Goal: Complete application form: Complete application form

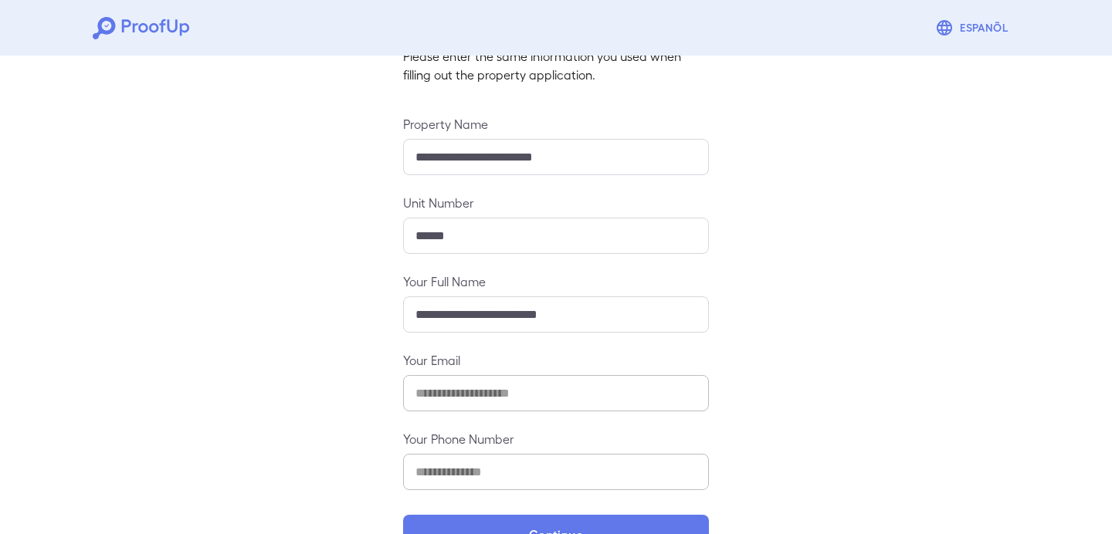
scroll to position [165, 0]
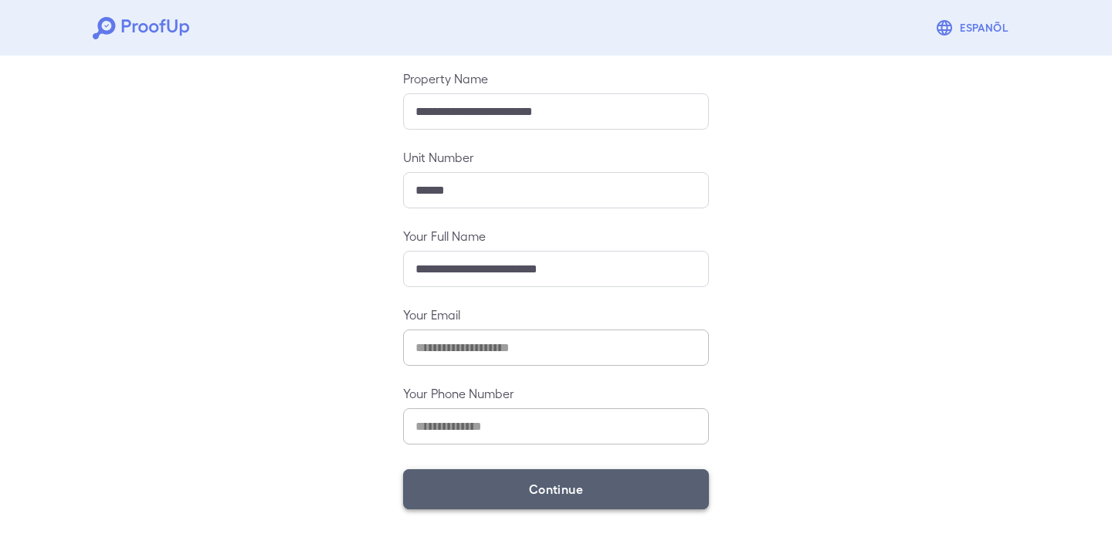
click at [476, 481] on button "Continue" at bounding box center [556, 489] width 306 height 40
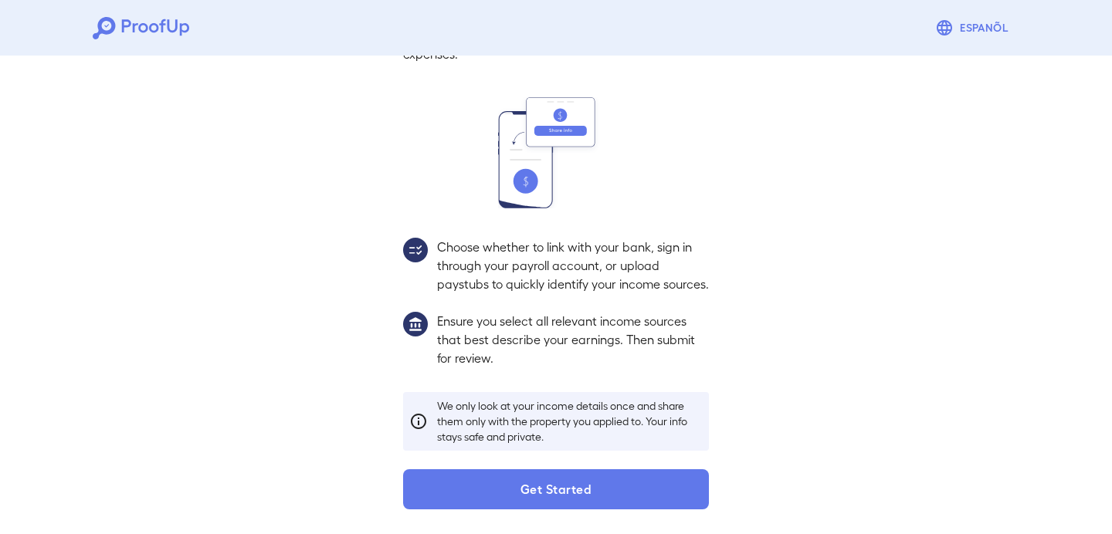
click at [476, 481] on button "Get Started" at bounding box center [556, 489] width 306 height 40
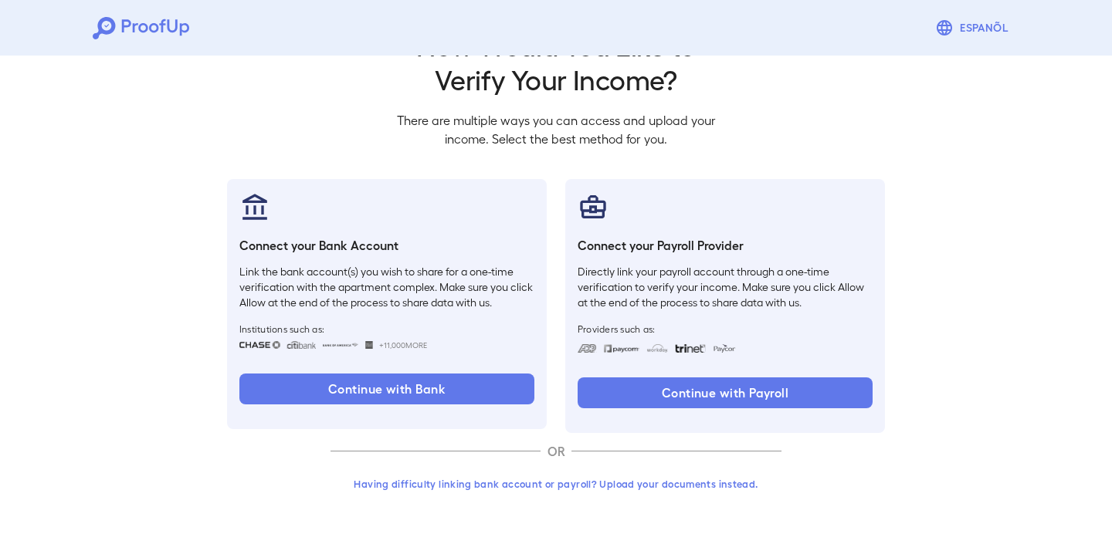
scroll to position [56, 0]
click at [469, 488] on button "Having difficulty linking bank account or payroll? Upload your documents instea…" at bounding box center [555, 484] width 451 height 28
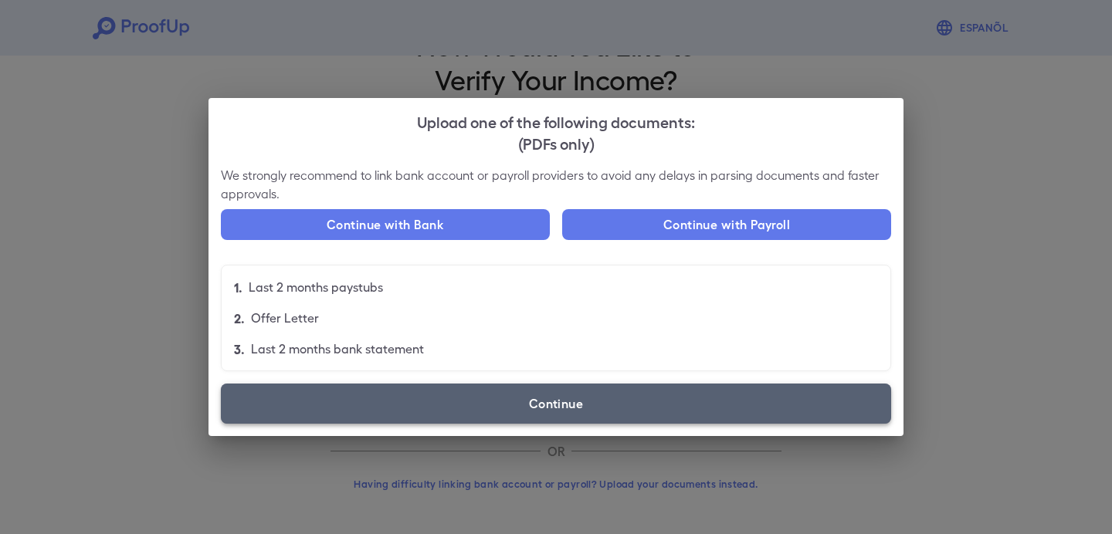
click at [559, 405] on label "Continue" at bounding box center [556, 404] width 670 height 40
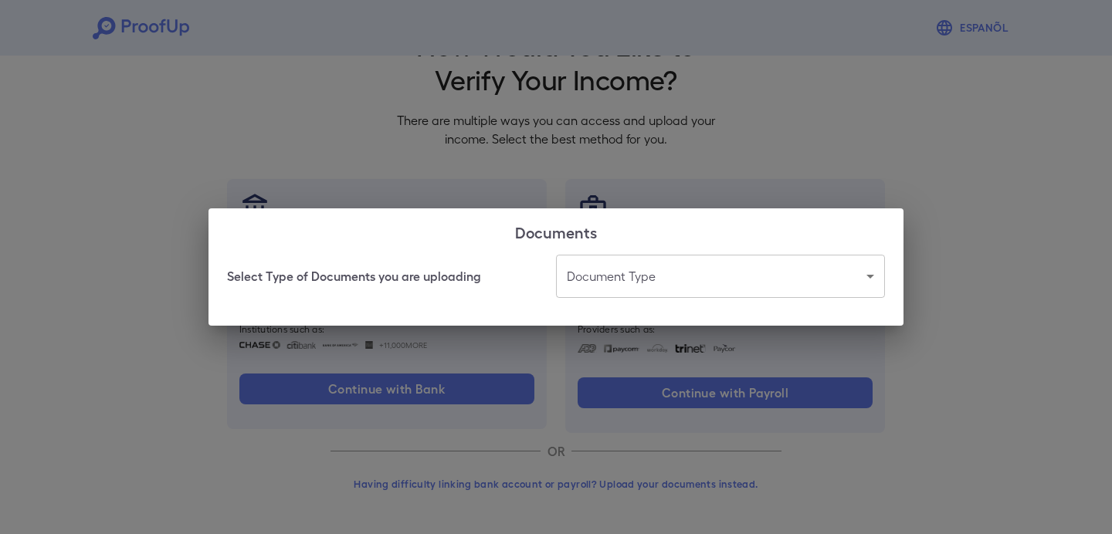
click at [678, 269] on body "Espanõl Go back How Would You Like to Verify Your Income? There are multiple wa…" at bounding box center [556, 239] width 1112 height 590
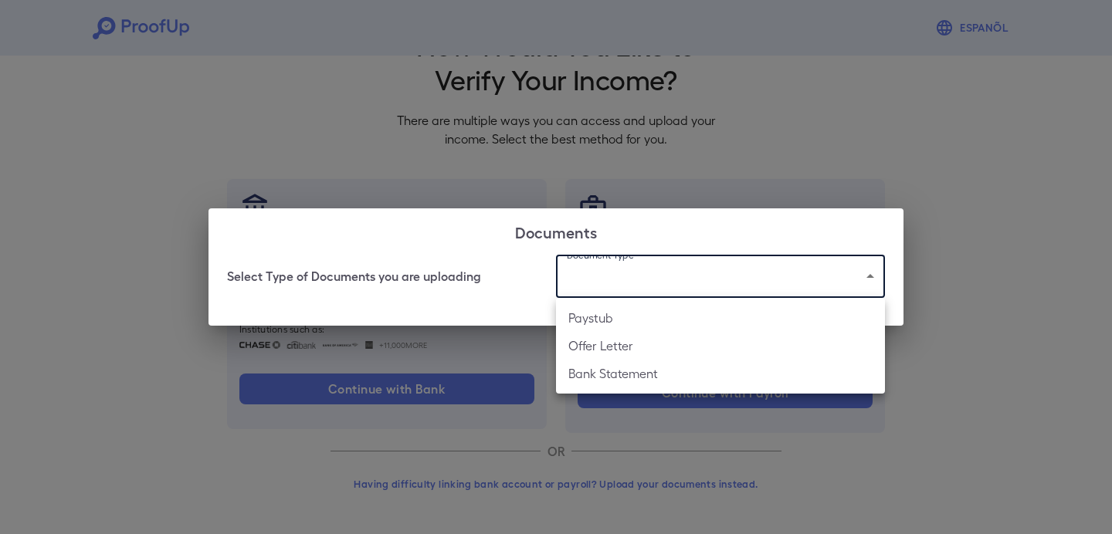
click at [666, 318] on li "Paystub" at bounding box center [720, 318] width 329 height 28
type input "*******"
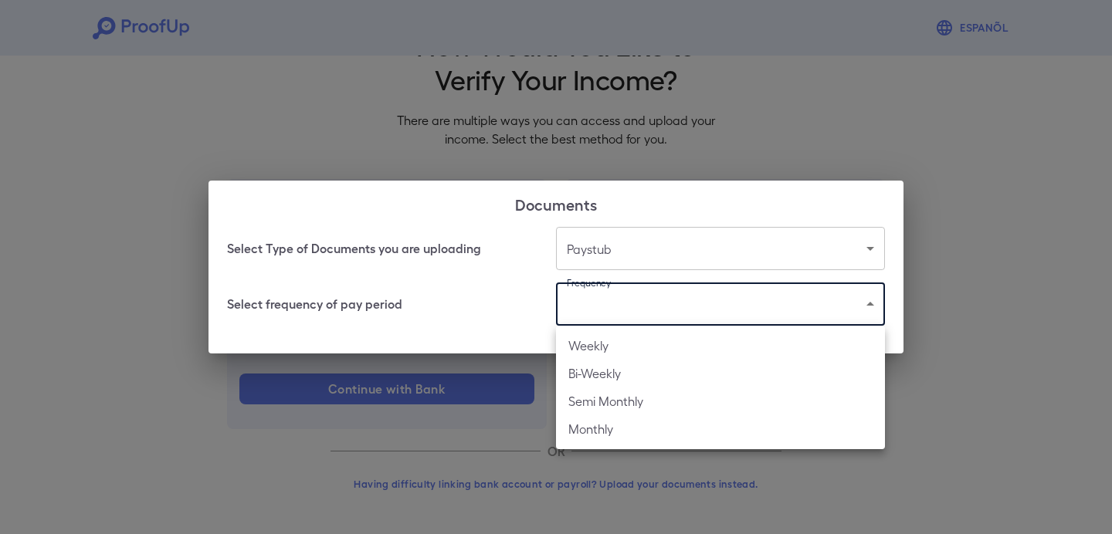
click at [672, 315] on body "Espanõl Go back How Would You Like to Verify Your Income? There are multiple wa…" at bounding box center [556, 239] width 1112 height 590
click at [637, 372] on li "Bi-Weekly" at bounding box center [720, 374] width 329 height 28
type input "*********"
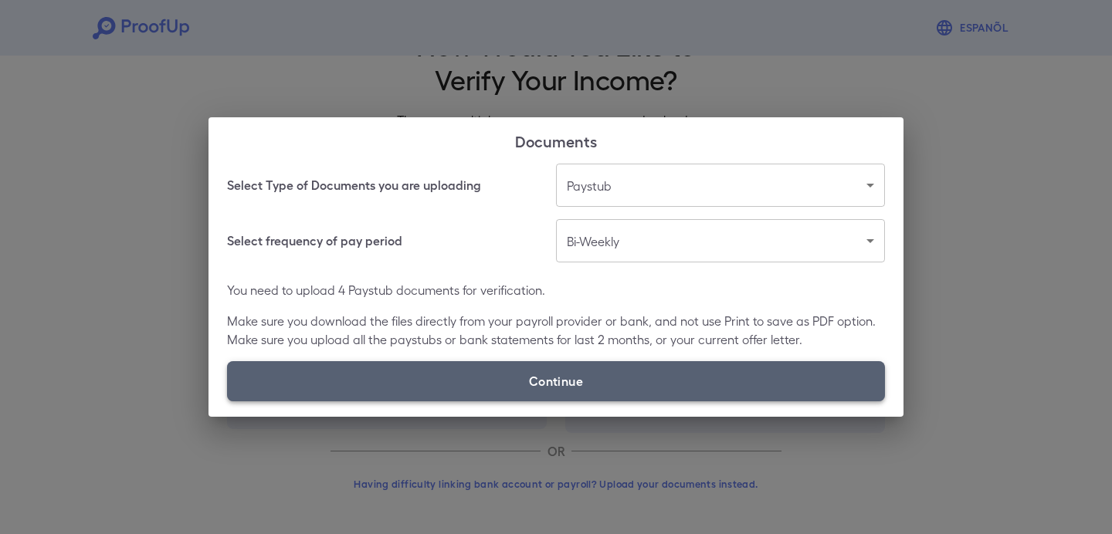
click at [686, 376] on label "Continue" at bounding box center [556, 381] width 658 height 40
click at [228, 401] on input "Continue" at bounding box center [227, 401] width 1 height 1
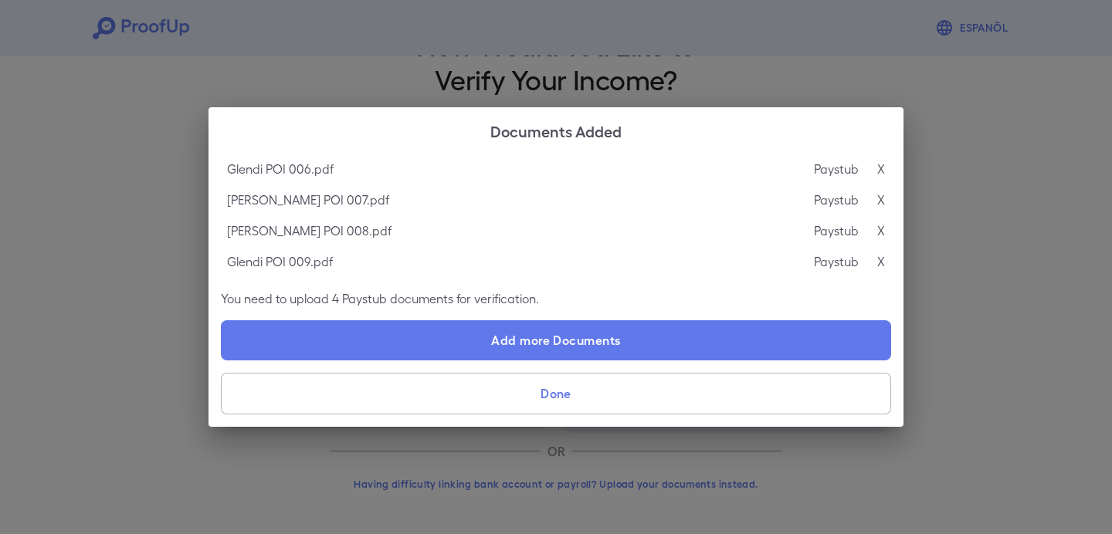
click at [783, 377] on button "Done" at bounding box center [556, 394] width 670 height 42
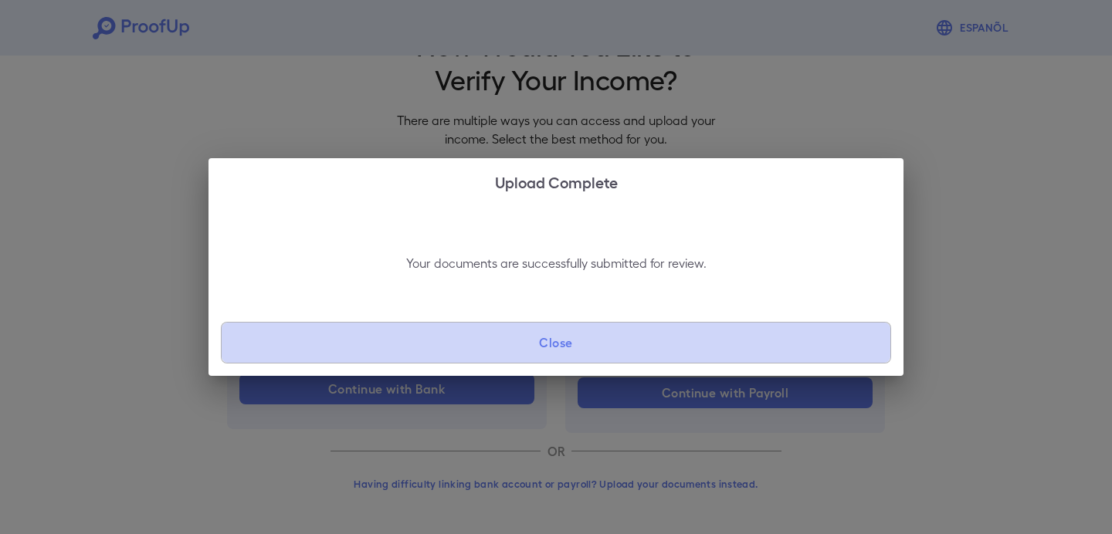
click at [506, 341] on button "Close" at bounding box center [556, 343] width 670 height 42
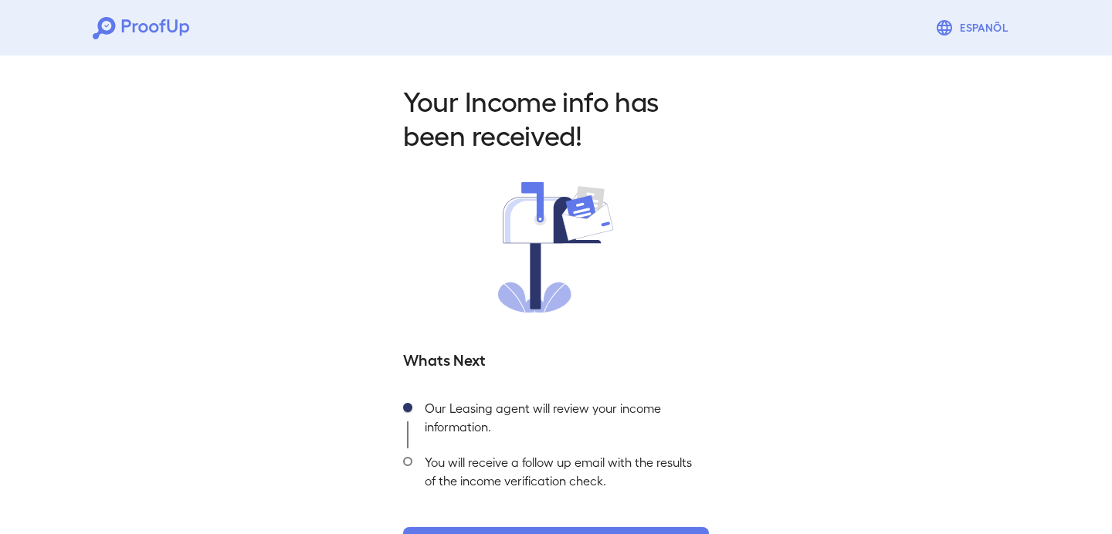
scroll to position [57, 0]
